Goal: Browse casually

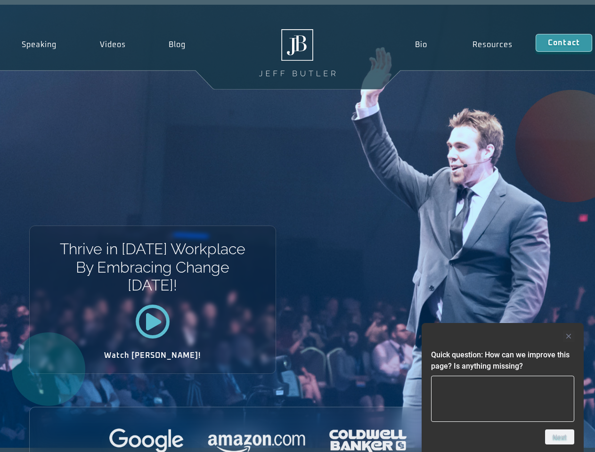
click at [297, 226] on div "Thrive in [DATE] Workplace By Embracing Change [DATE]! Watch [PERSON_NAME]!" at bounding box center [297, 227] width 595 height 444
click at [503, 337] on div at bounding box center [502, 336] width 143 height 11
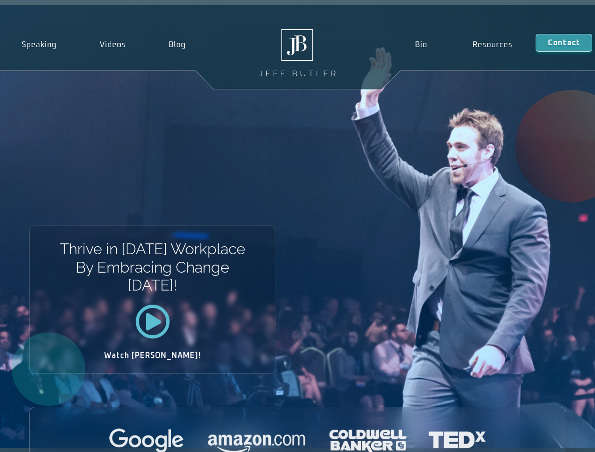
click at [560, 437] on div at bounding box center [298, 442] width 536 height 26
